Goal: Find specific page/section: Find specific page/section

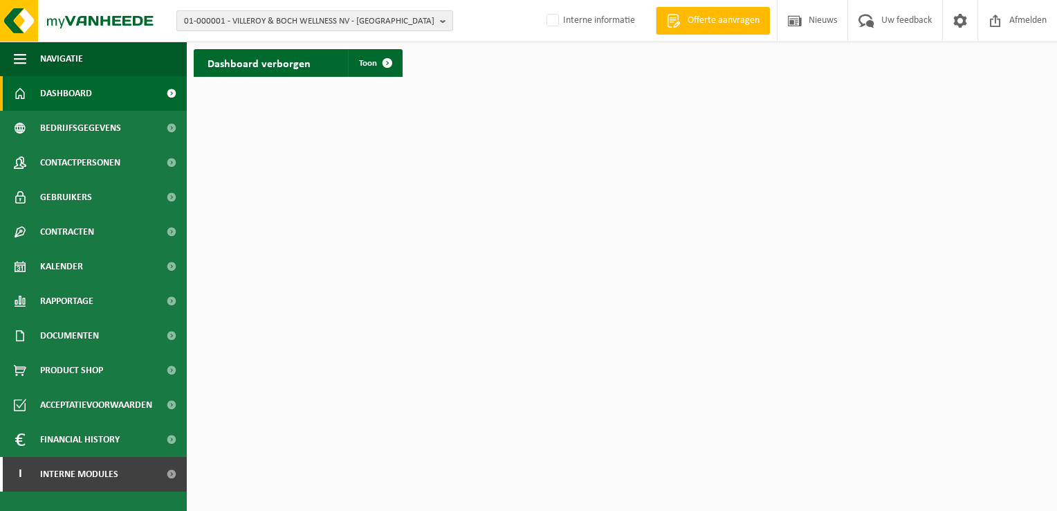
click at [279, 15] on span "01-000001 - VILLEROY & BOCH WELLNESS NV - ROESELARE" at bounding box center [309, 21] width 250 height 21
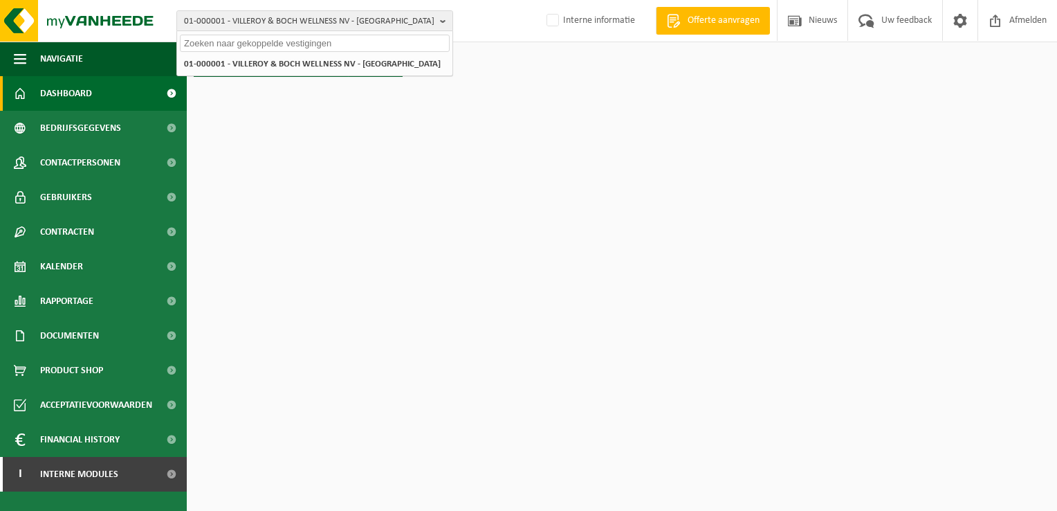
click at [255, 48] on input "text" at bounding box center [315, 43] width 270 height 17
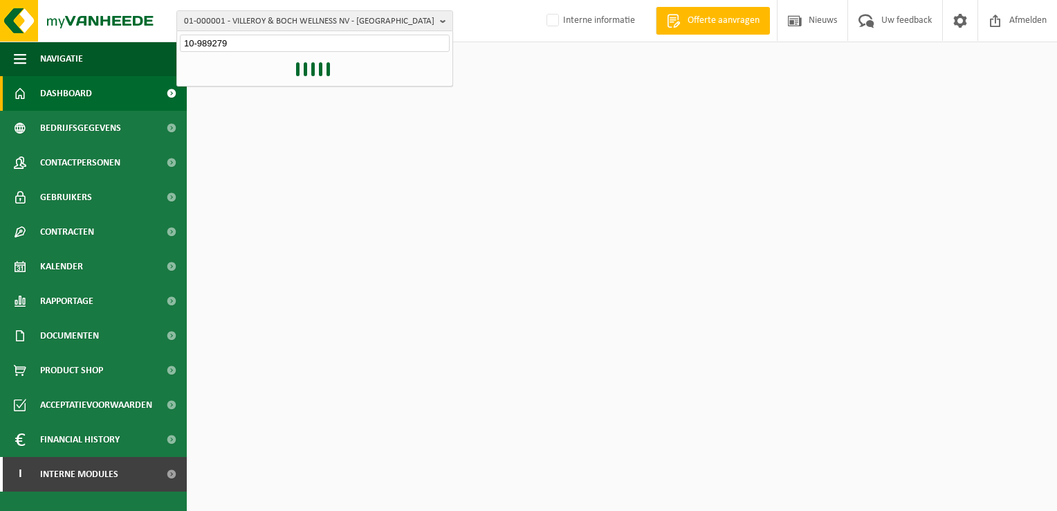
type input "10-989279"
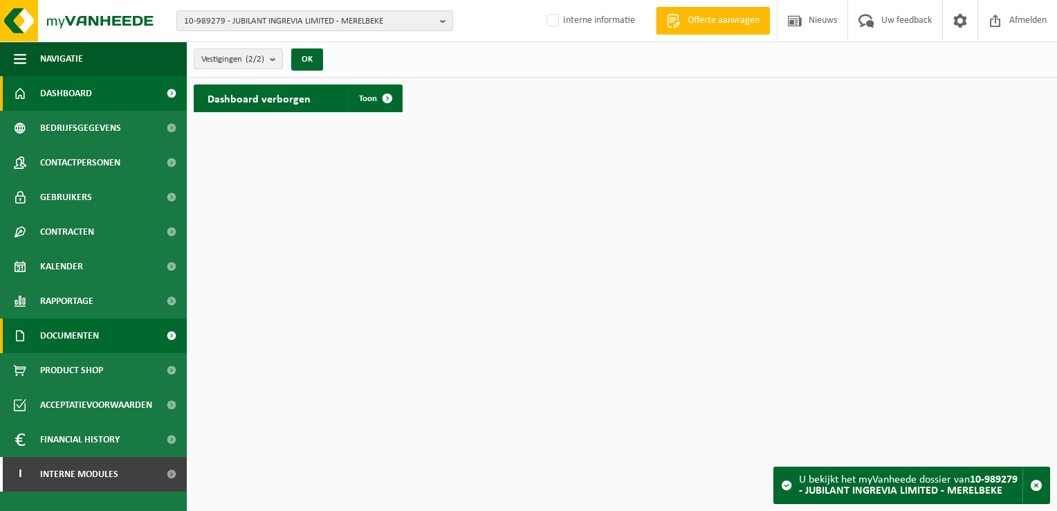
click at [172, 332] on span at bounding box center [171, 335] width 31 height 35
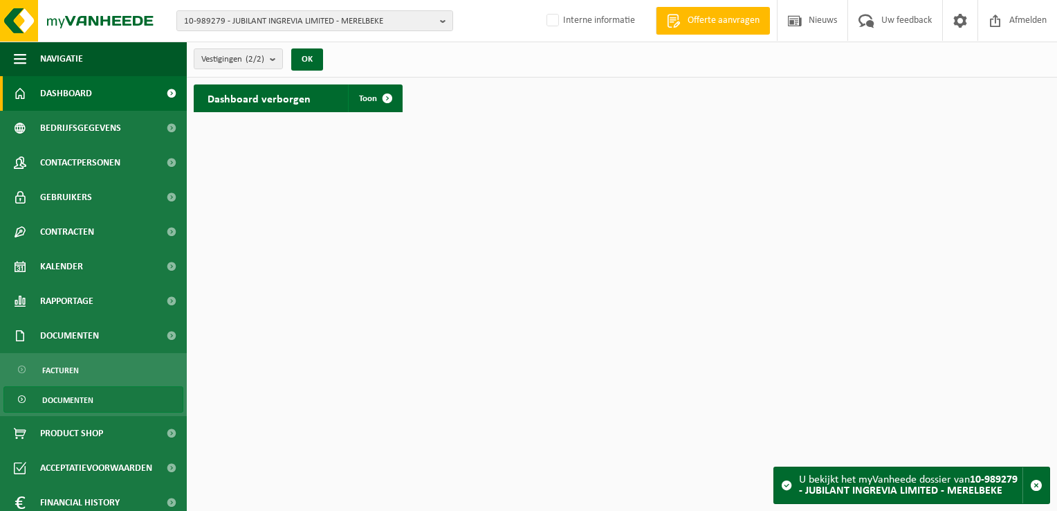
click at [71, 399] on span "Documenten" at bounding box center [67, 400] width 51 height 26
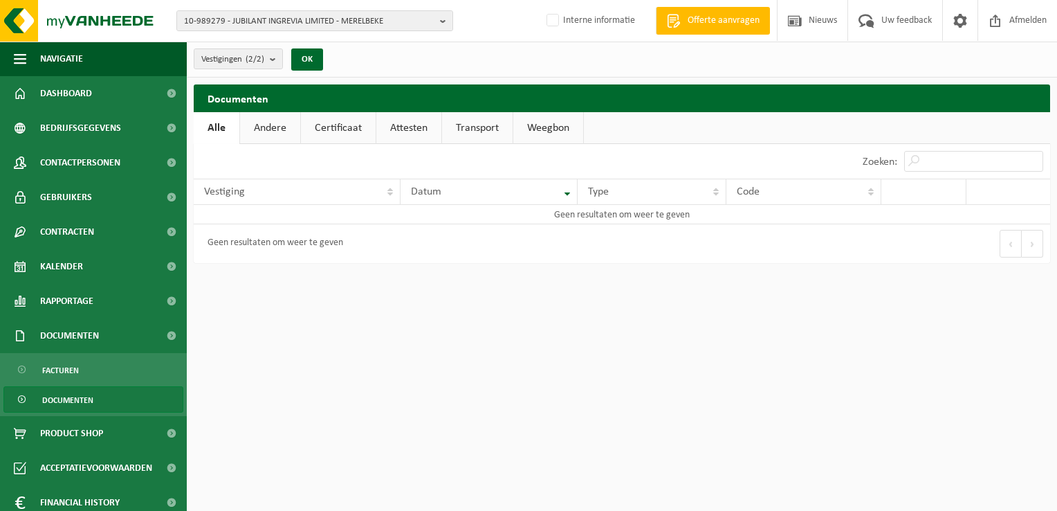
click at [405, 124] on link "Attesten" at bounding box center [408, 128] width 65 height 32
click at [339, 124] on link "Certificaat" at bounding box center [337, 128] width 75 height 32
click at [280, 131] on link "Andere" at bounding box center [269, 128] width 60 height 32
click at [213, 127] on link "Alle" at bounding box center [216, 128] width 45 height 32
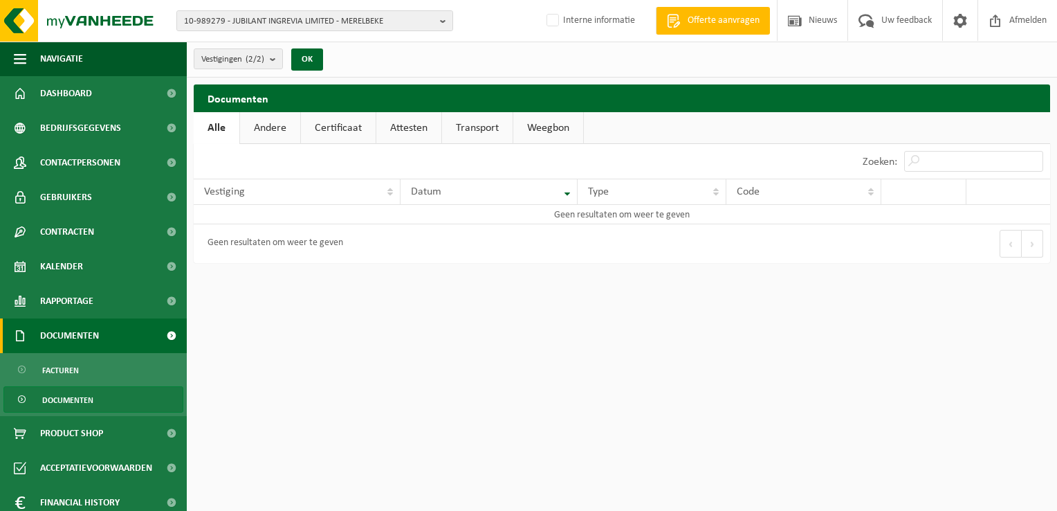
click at [89, 339] on span "Documenten" at bounding box center [69, 335] width 59 height 35
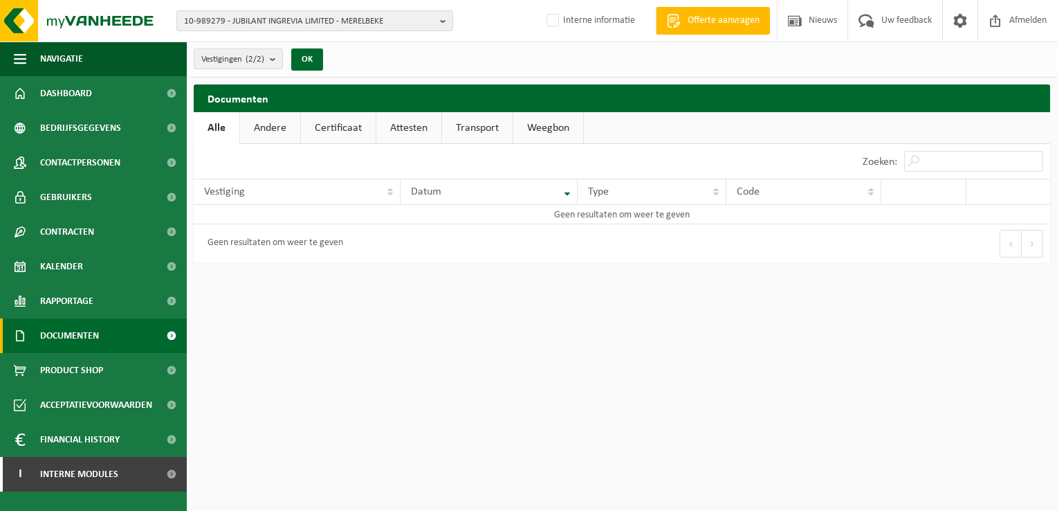
click at [170, 336] on span at bounding box center [171, 335] width 31 height 35
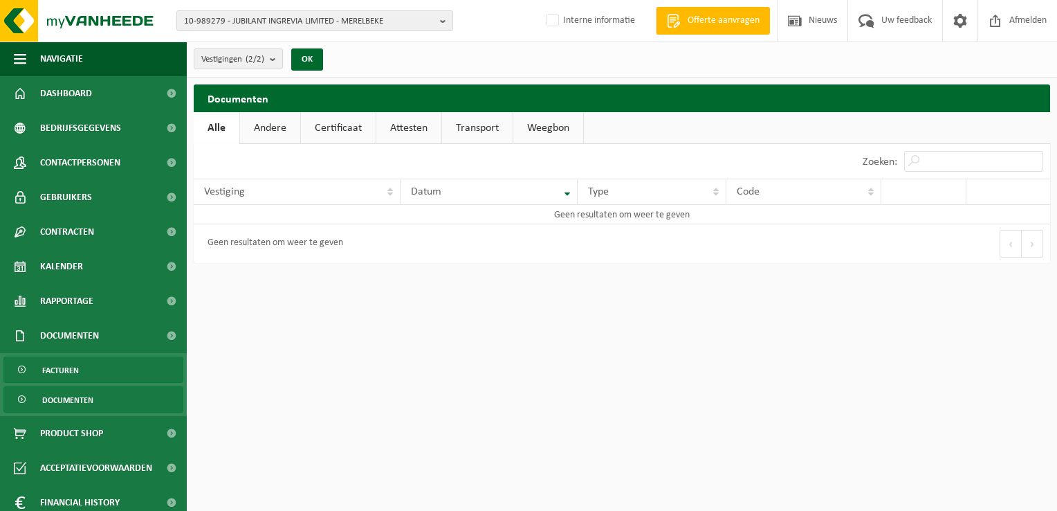
click at [82, 372] on link "Facturen" at bounding box center [93, 369] width 180 height 26
